Goal: Task Accomplishment & Management: Manage account settings

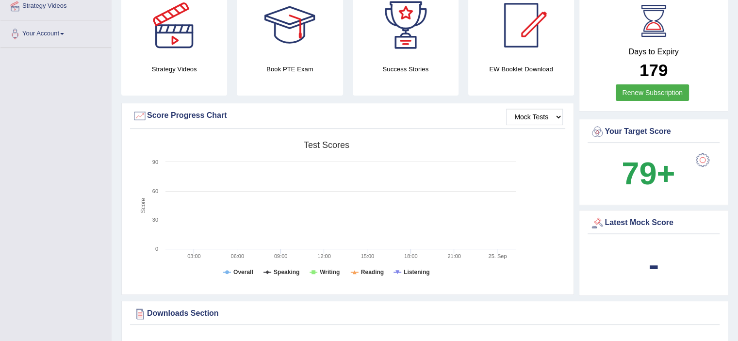
scroll to position [194, 0]
click at [180, 34] on div at bounding box center [174, 25] width 68 height 68
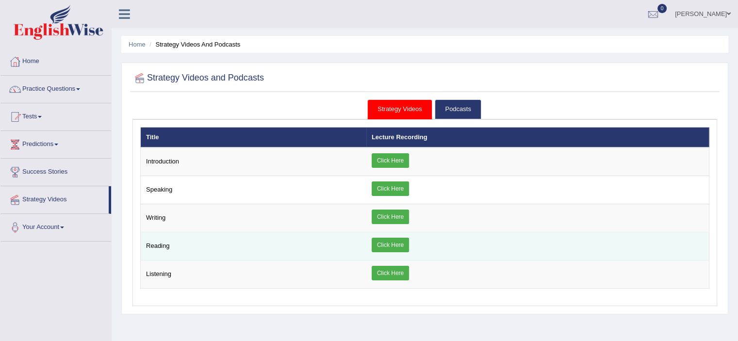
click at [389, 242] on link "Click Here" at bounding box center [390, 245] width 37 height 15
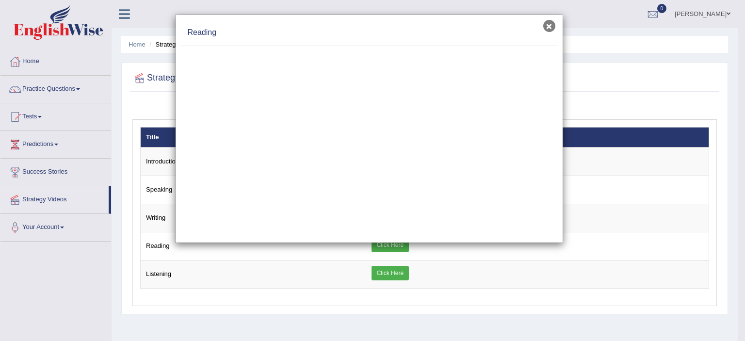
click at [552, 27] on button "×" at bounding box center [549, 26] width 12 height 12
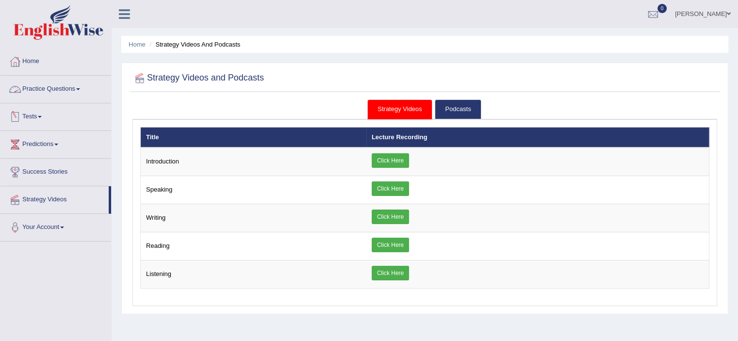
click at [40, 114] on link "Tests" at bounding box center [55, 115] width 111 height 24
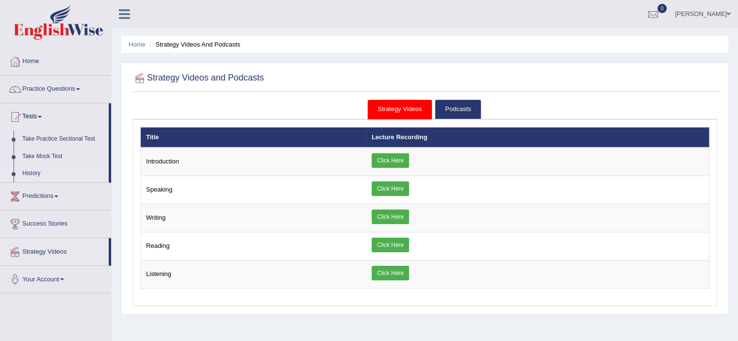
click at [31, 174] on link "History" at bounding box center [63, 173] width 91 height 17
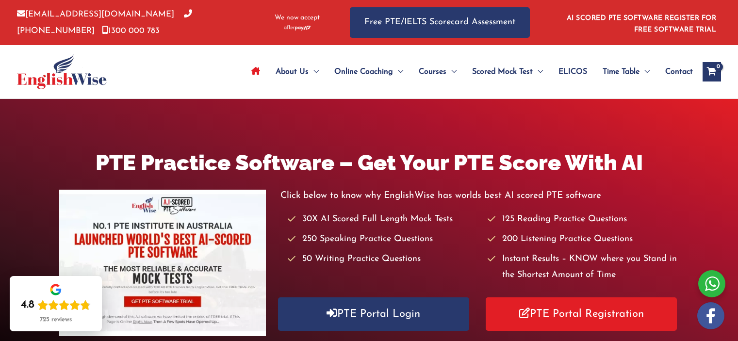
scroll to position [66, 0]
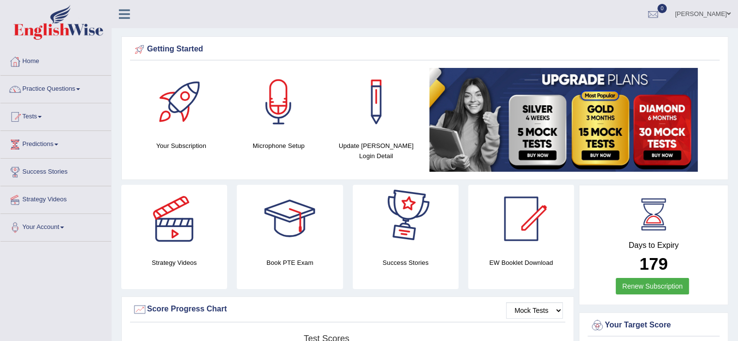
click at [697, 13] on link "[PERSON_NAME]" at bounding box center [702, 12] width 70 height 25
click at [722, 18] on link "[PERSON_NAME]" at bounding box center [702, 12] width 70 height 25
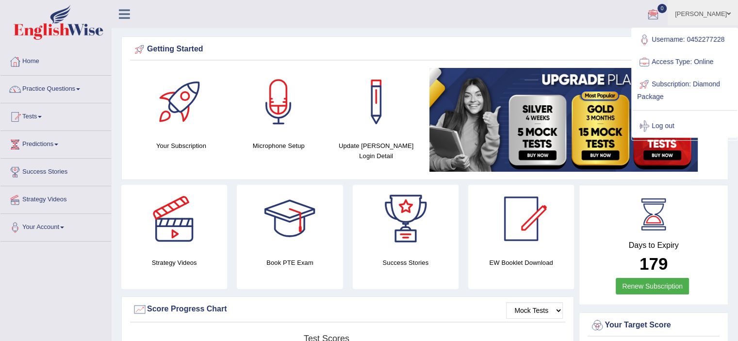
click at [597, 21] on ul "Maruf Chowdhury Toggle navigation Username: 0452277228 Access Type: Online Subs…" at bounding box center [518, 14] width 438 height 28
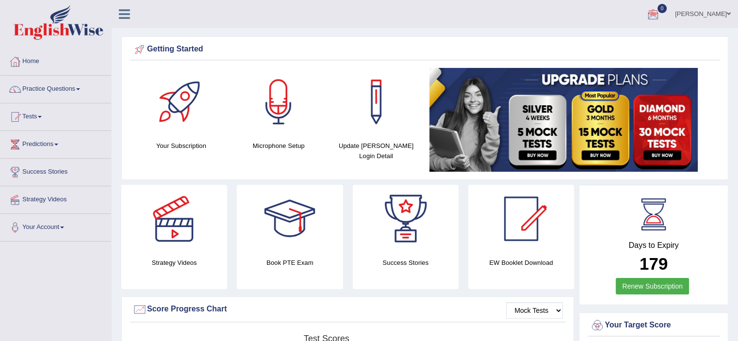
click at [379, 108] on div at bounding box center [376, 102] width 68 height 68
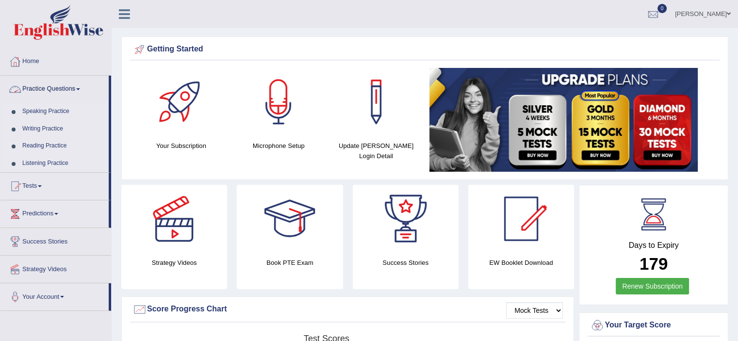
click at [80, 86] on link "Practice Questions" at bounding box center [54, 88] width 108 height 24
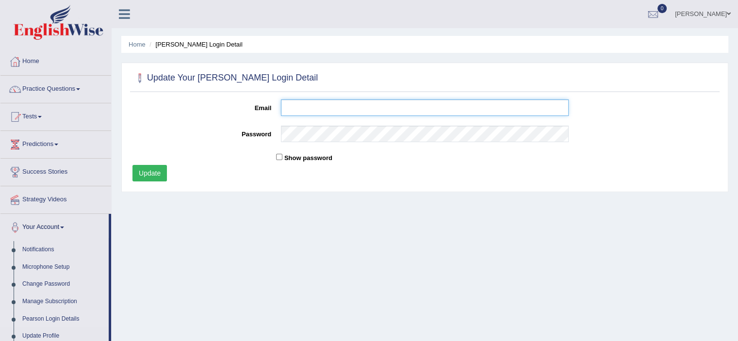
click at [347, 112] on input "Email" at bounding box center [425, 107] width 288 height 16
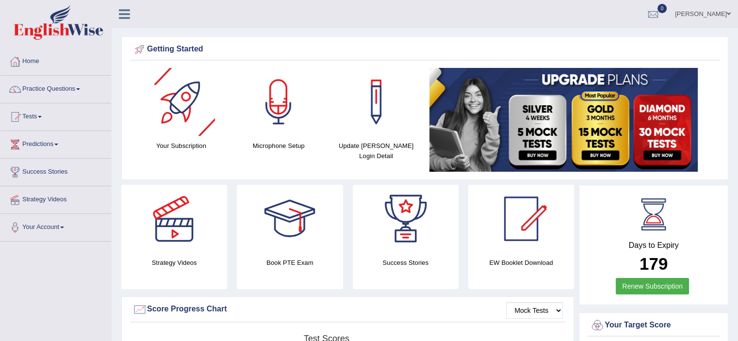
click at [175, 97] on div at bounding box center [181, 102] width 68 height 68
